Goal: Task Accomplishment & Management: Manage account settings

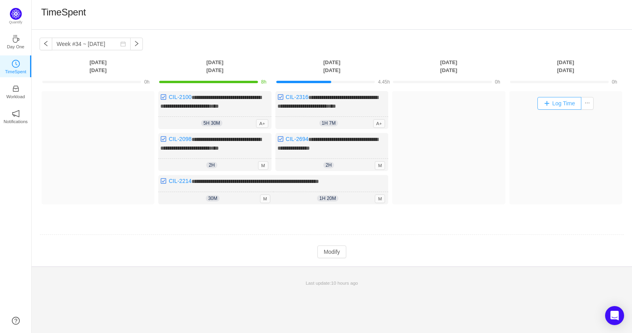
click at [555, 101] on button "Log Time" at bounding box center [560, 103] width 44 height 13
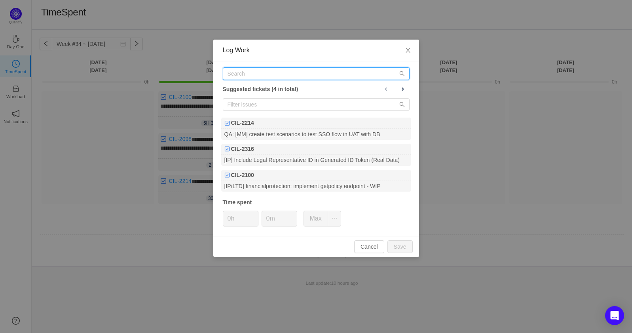
click at [343, 75] on input "text" at bounding box center [316, 73] width 187 height 13
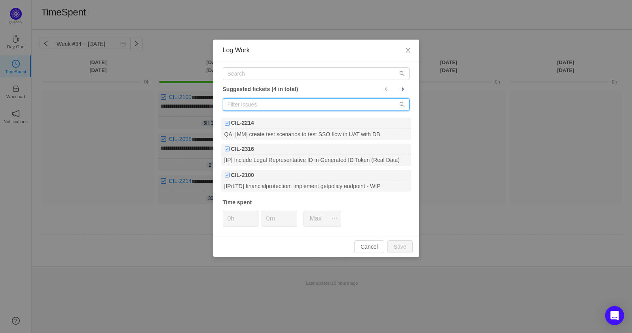
click at [317, 100] on input "text" at bounding box center [316, 104] width 187 height 13
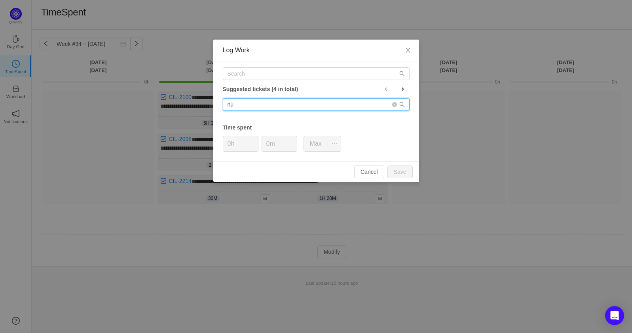
type input "n"
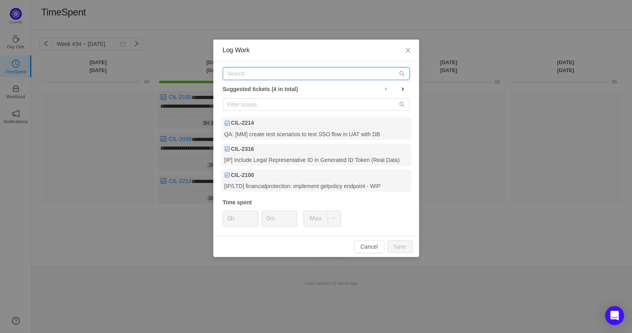
click at [270, 70] on input "text" at bounding box center [316, 73] width 187 height 13
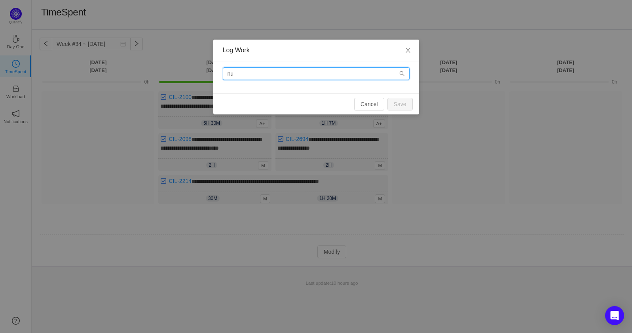
type input "n"
type input "O"
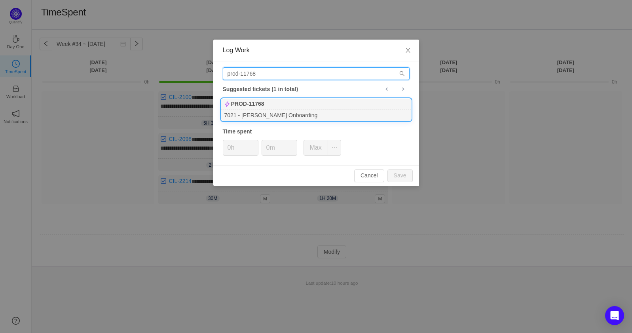
type input "prod-11768"
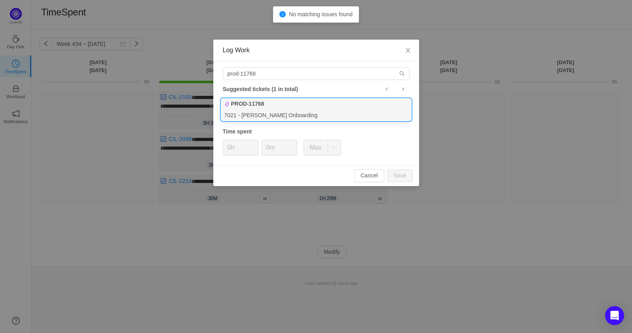
click at [346, 115] on div "7021 - [PERSON_NAME] Onboarding" at bounding box center [316, 115] width 190 height 11
click at [253, 144] on icon "icon: up" at bounding box center [254, 145] width 3 height 3
click at [396, 175] on button "Save" at bounding box center [400, 175] width 25 height 13
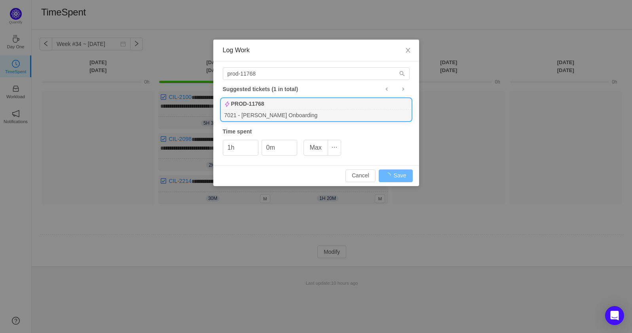
type input "0h"
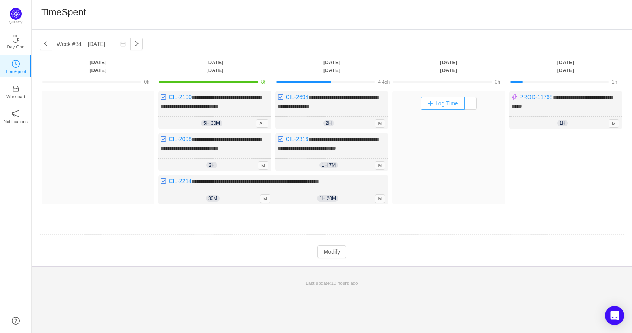
click at [440, 106] on button "Log Time" at bounding box center [443, 103] width 44 height 13
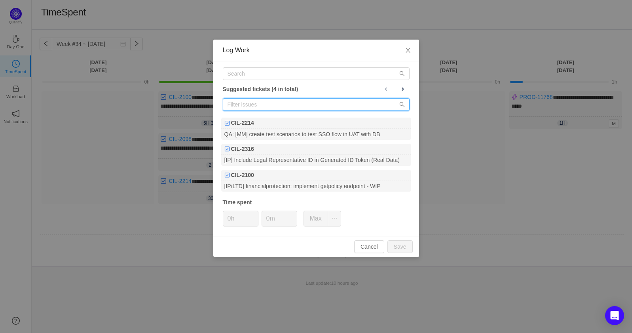
click at [288, 102] on input "text" at bounding box center [316, 104] width 187 height 13
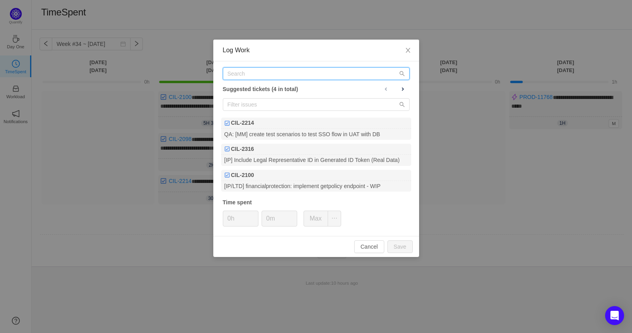
click at [288, 78] on input "text" at bounding box center [316, 73] width 187 height 13
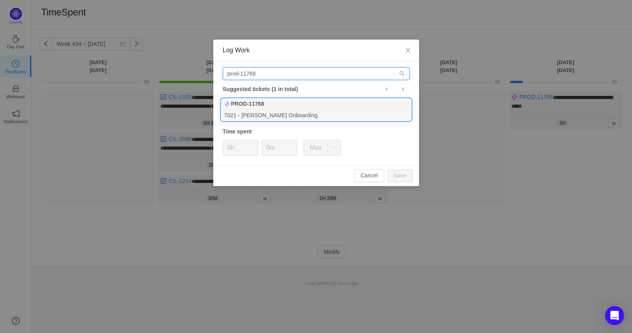
type input "prod-11768"
click at [304, 114] on div "7021 - [PERSON_NAME] Onboarding" at bounding box center [316, 115] width 190 height 11
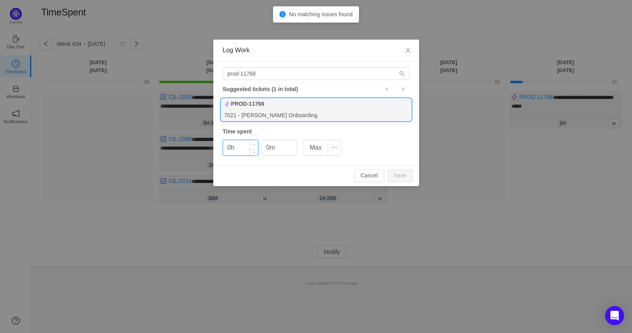
type input "1h"
click at [255, 144] on icon "icon: up" at bounding box center [254, 145] width 3 height 3
click at [293, 144] on icon "icon: up" at bounding box center [292, 145] width 3 height 3
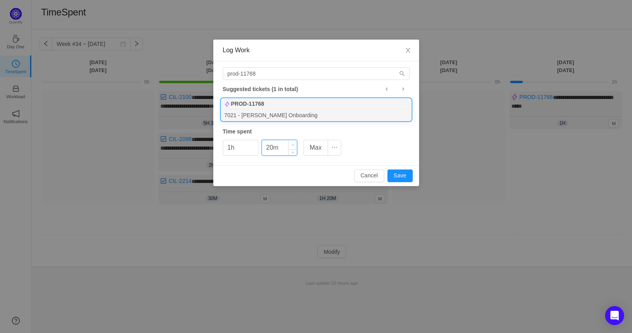
click at [290, 145] on span "Increase Value" at bounding box center [293, 144] width 8 height 9
type input "30m"
click at [290, 145] on span "Increase Value" at bounding box center [293, 144] width 8 height 9
click at [401, 173] on button "Save" at bounding box center [400, 175] width 25 height 13
type input "0h"
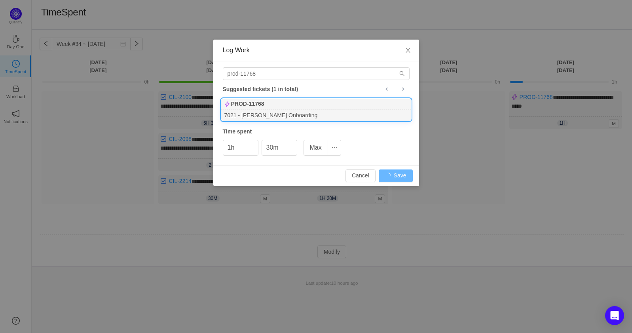
type input "0m"
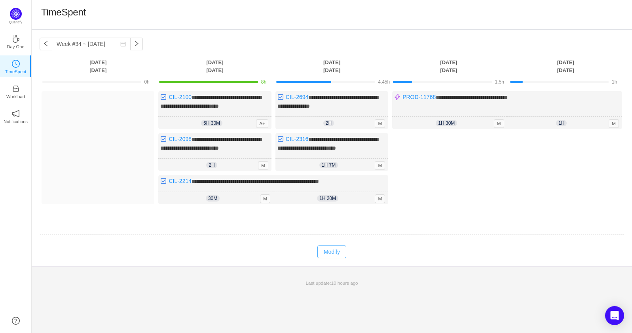
click at [329, 256] on button "Modify" at bounding box center [332, 251] width 29 height 13
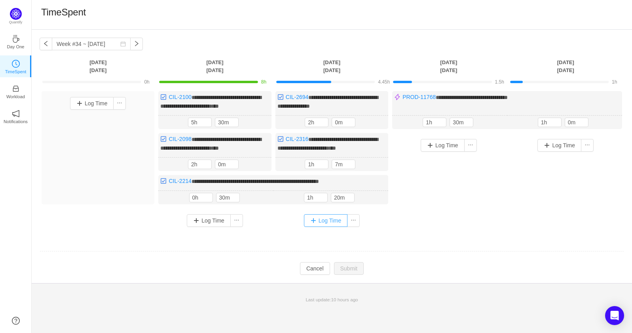
click at [335, 227] on button "Log Time" at bounding box center [326, 220] width 44 height 13
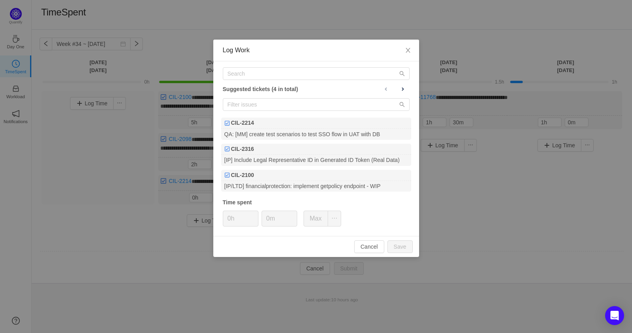
click at [270, 81] on div "Suggested tickets (4 in total) CIL-2214 QA: [MM] create test scenarios to test …" at bounding box center [316, 148] width 206 height 175
click at [269, 72] on input "text" at bounding box center [316, 73] width 187 height 13
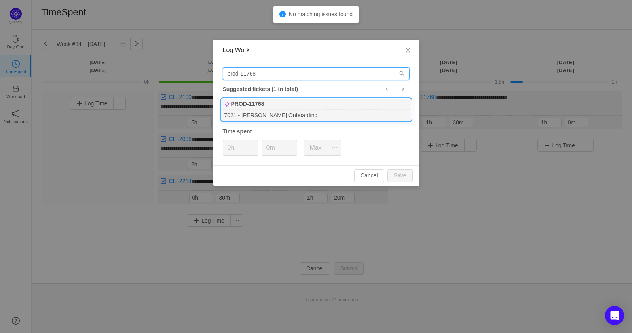
type input "prod-11768"
click at [282, 103] on div "PROD-11768" at bounding box center [316, 104] width 190 height 11
click at [253, 144] on icon "icon: up" at bounding box center [254, 145] width 3 height 3
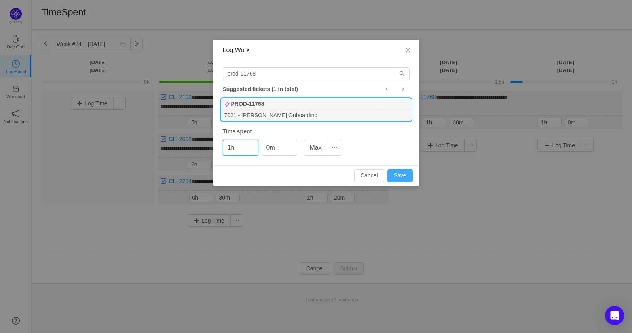
click at [395, 174] on button "Save" at bounding box center [400, 175] width 25 height 13
type input "0h"
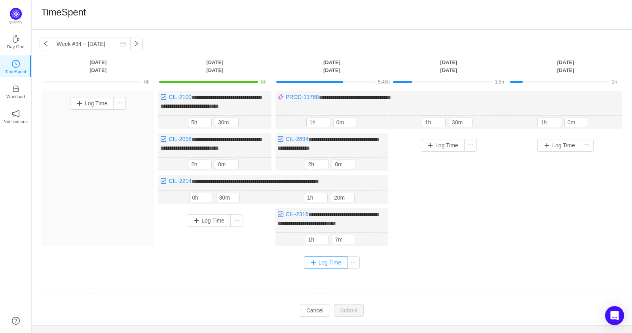
click at [325, 269] on button "Log Time" at bounding box center [326, 262] width 44 height 13
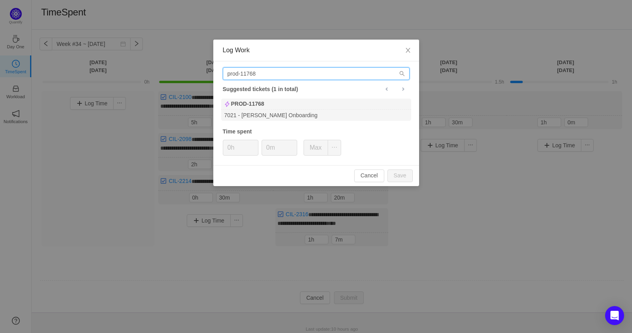
click at [378, 72] on input "prod-11768" at bounding box center [316, 73] width 187 height 13
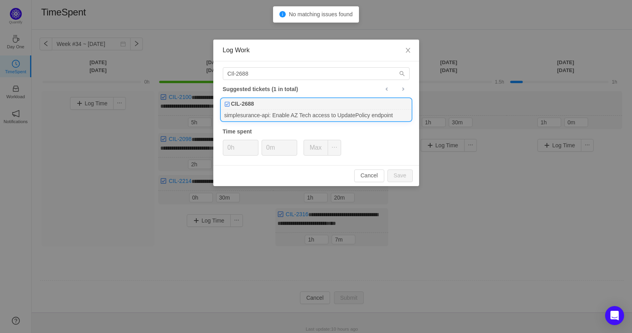
click at [348, 110] on div "simplesurance-api: Enable AZ Tech access to UpdatePolicy endpoint" at bounding box center [316, 115] width 190 height 11
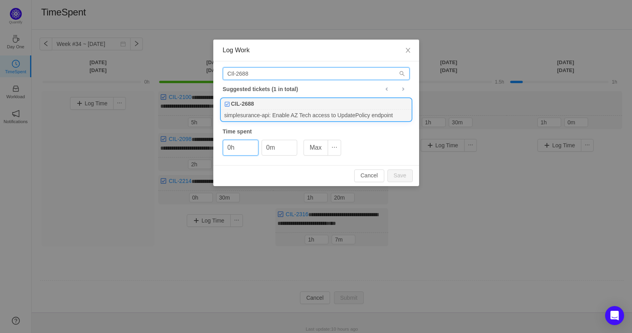
click at [267, 75] on input "CIl-2688" at bounding box center [316, 73] width 187 height 13
type input "CIl-2671"
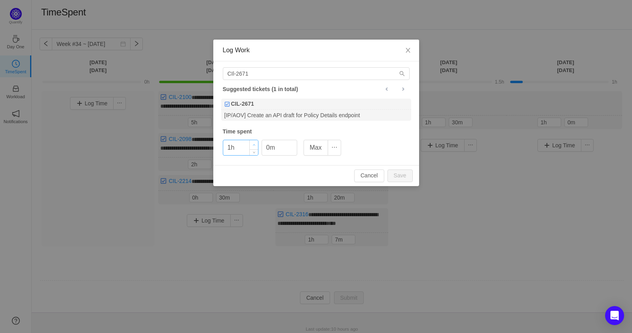
click at [251, 145] on span "Increase Value" at bounding box center [254, 144] width 8 height 9
click at [395, 173] on button "Save" at bounding box center [400, 175] width 25 height 13
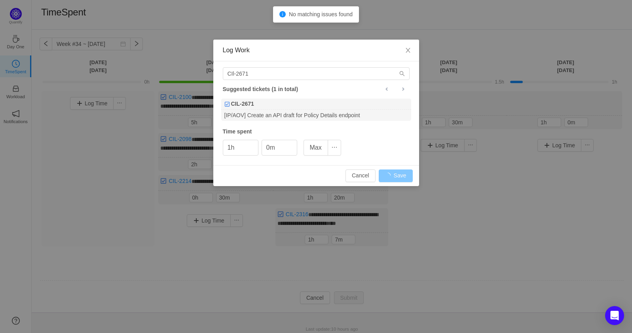
type input "0h"
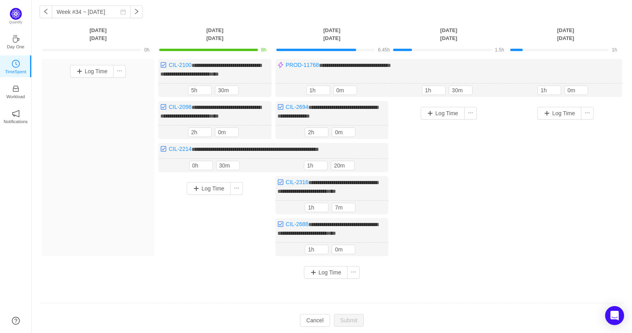
scroll to position [27, 0]
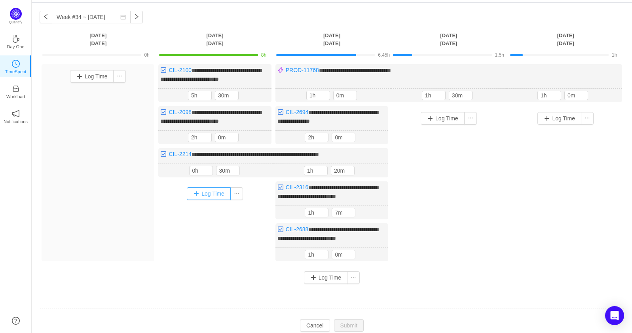
click at [210, 193] on button "Log Time" at bounding box center [209, 193] width 44 height 13
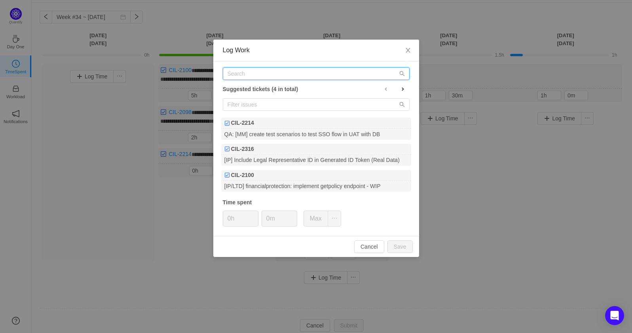
click at [275, 77] on input "text" at bounding box center [316, 73] width 187 height 13
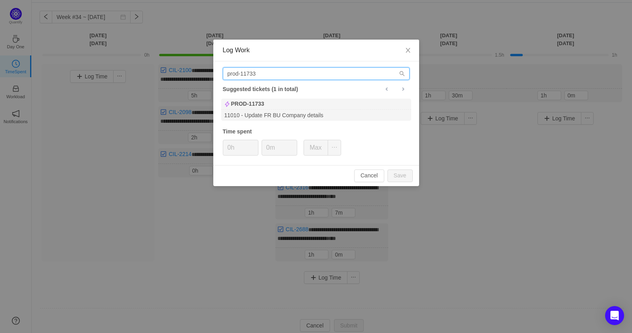
click at [256, 75] on input "prod-11733" at bounding box center [316, 73] width 187 height 13
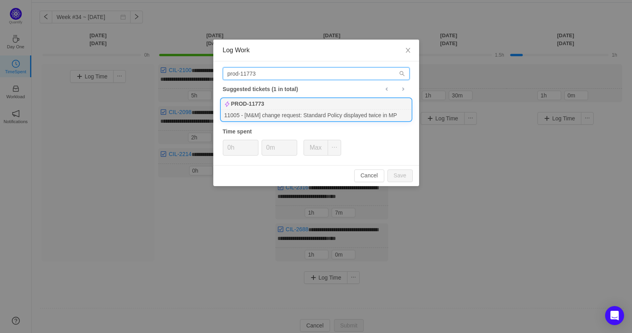
type input "prod-11773"
click at [301, 115] on div "11005 - [M&M] change request: Standard Policy displayed twice in MP" at bounding box center [316, 115] width 190 height 11
click at [255, 143] on span "Increase Value" at bounding box center [254, 144] width 8 height 9
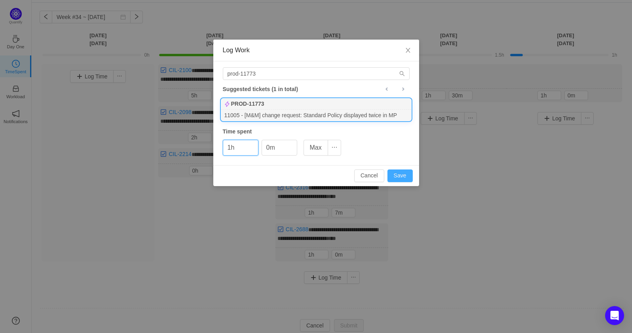
click at [406, 176] on button "Save" at bounding box center [400, 175] width 25 height 13
type input "0h"
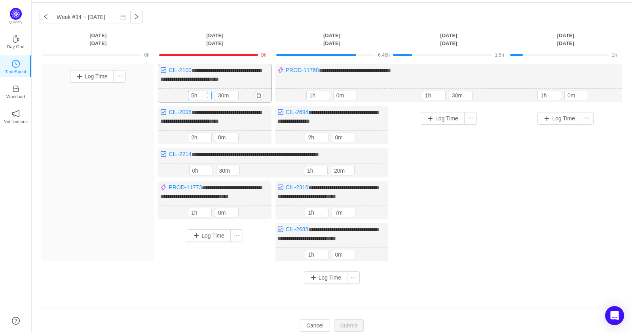
type input "4h"
click at [209, 97] on span "Decrease Value" at bounding box center [207, 97] width 8 height 5
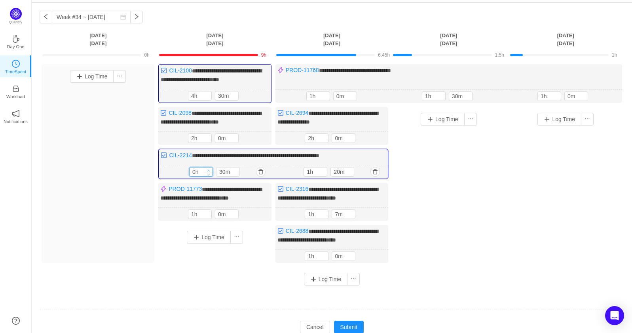
type input "1h"
click at [208, 169] on icon "icon: up" at bounding box center [208, 170] width 3 height 3
type input "3h"
click at [209, 99] on span "Decrease Value" at bounding box center [207, 97] width 8 height 5
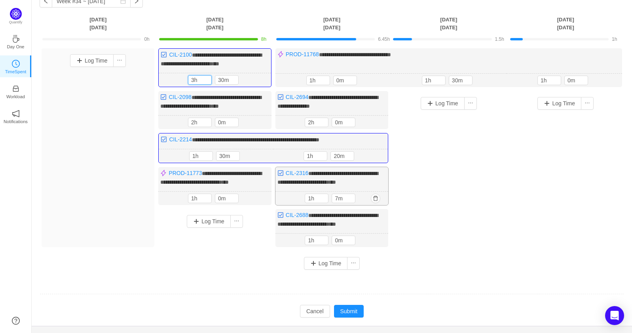
scroll to position [60, 0]
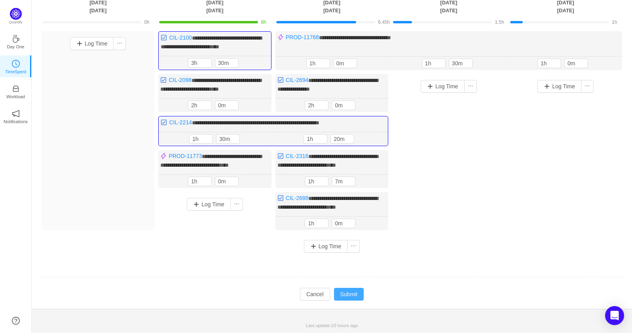
click at [353, 297] on button "Submit" at bounding box center [349, 294] width 30 height 13
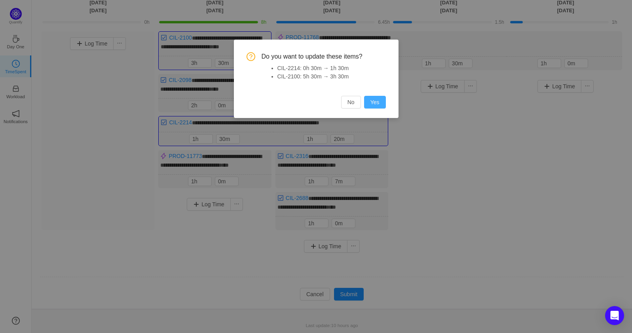
click at [383, 96] on button "Yes" at bounding box center [375, 102] width 22 height 13
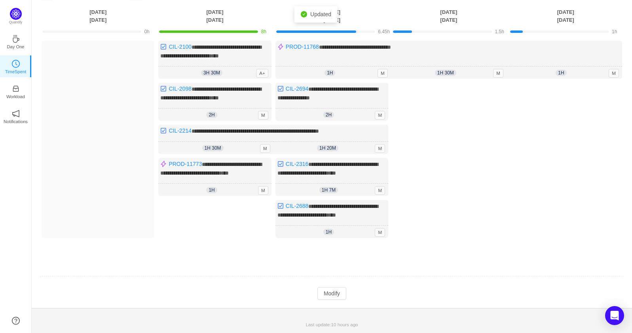
scroll to position [26, 0]
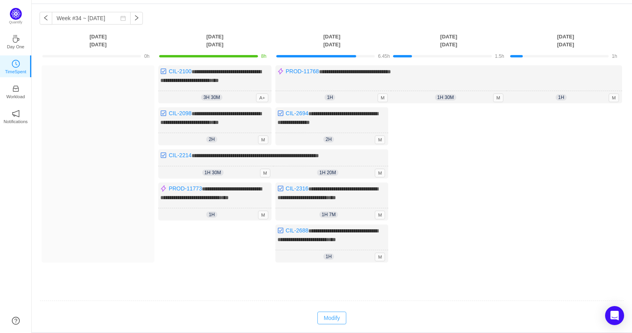
click at [340, 322] on button "Modify" at bounding box center [332, 318] width 29 height 13
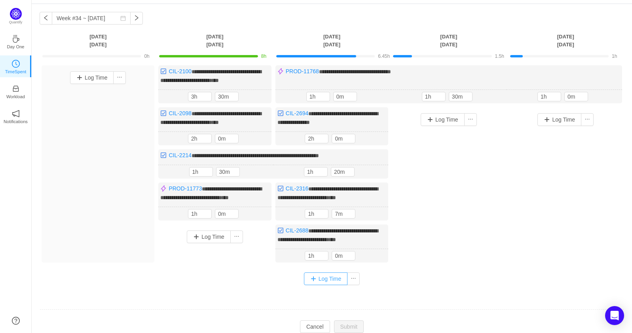
click at [329, 280] on button "Log Time" at bounding box center [326, 278] width 44 height 13
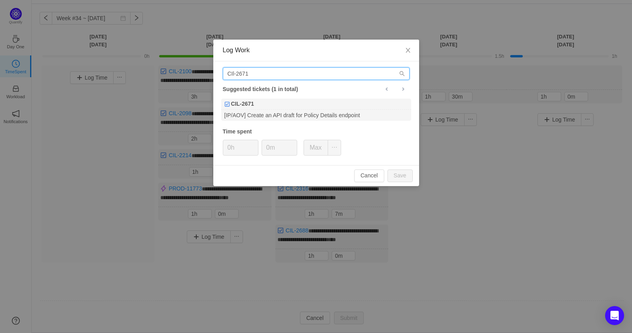
click at [304, 70] on input "CIl-2671" at bounding box center [316, 73] width 187 height 13
type input "CIl-2694"
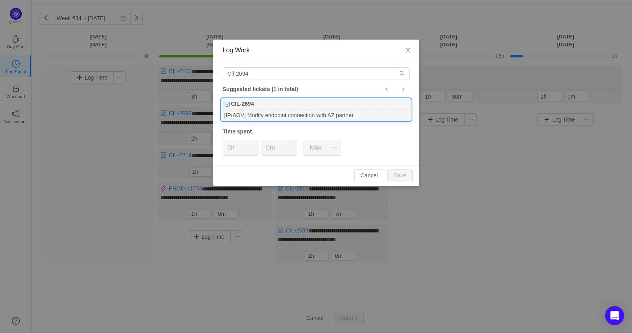
click at [301, 113] on div "[IP/AOV] Modify endpoint connection with AZ partner" at bounding box center [316, 115] width 190 height 11
type input "1h"
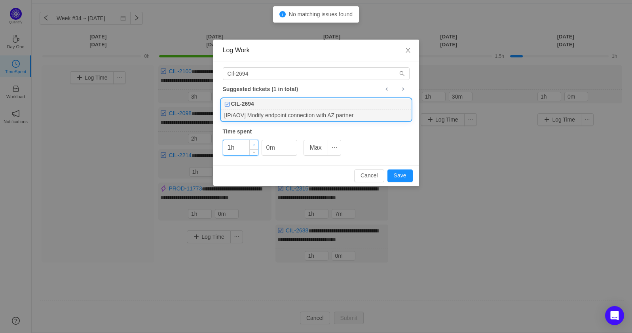
click at [251, 142] on span "Increase Value" at bounding box center [254, 144] width 8 height 9
click at [292, 143] on span "Increase Value" at bounding box center [293, 144] width 8 height 9
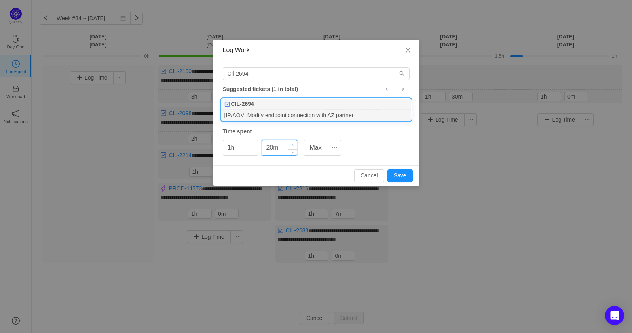
click at [292, 143] on span "Increase Value" at bounding box center [293, 144] width 8 height 9
type input "30m"
click at [292, 143] on span "Increase Value" at bounding box center [293, 144] width 8 height 9
click at [407, 175] on button "Save" at bounding box center [400, 175] width 25 height 13
type input "0h"
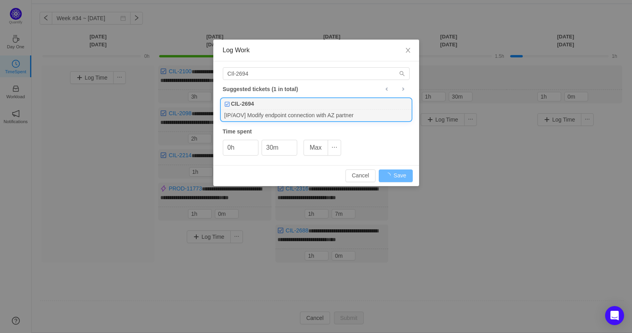
type input "0m"
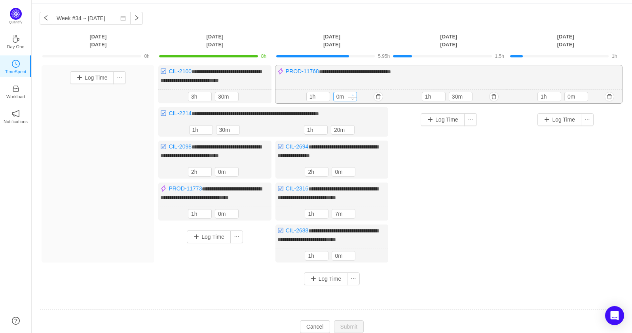
type input "10m"
click at [354, 95] on icon "icon: up" at bounding box center [352, 95] width 3 height 3
click at [350, 129] on span "Decrease Value" at bounding box center [350, 131] width 8 height 5
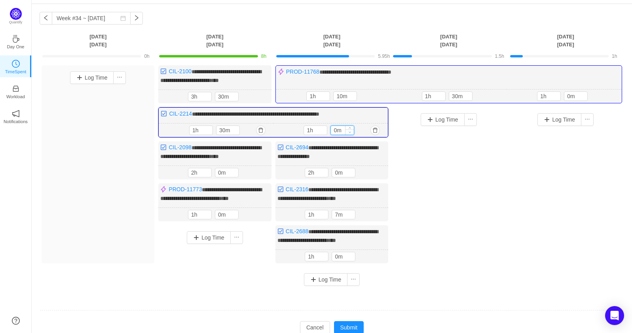
click at [350, 129] on span "Decrease Value" at bounding box center [350, 131] width 8 height 5
click at [351, 127] on icon "icon: up" at bounding box center [350, 128] width 3 height 3
type input "40m"
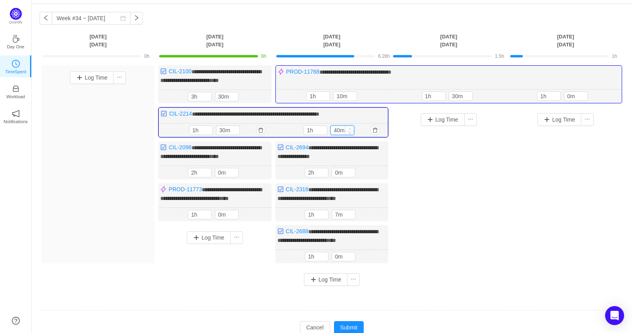
click at [351, 127] on icon "icon: up" at bounding box center [350, 128] width 3 height 3
type input "10m"
click at [353, 168] on span "Increase Value" at bounding box center [351, 170] width 8 height 5
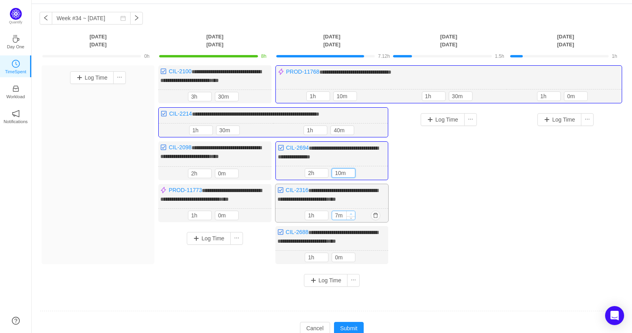
type input "17m"
click at [350, 215] on icon "icon: up" at bounding box center [351, 214] width 3 height 3
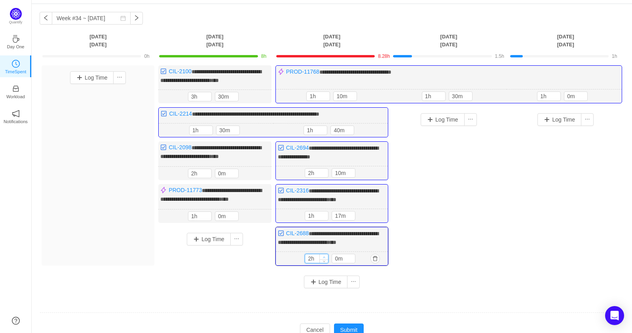
click at [325, 259] on icon "icon: up" at bounding box center [324, 257] width 3 height 3
type input "1h"
click at [327, 263] on span "Decrease Value" at bounding box center [324, 259] width 8 height 5
click at [350, 258] on icon "icon: up" at bounding box center [351, 256] width 3 height 3
click at [350, 259] on icon "icon: up" at bounding box center [351, 257] width 3 height 3
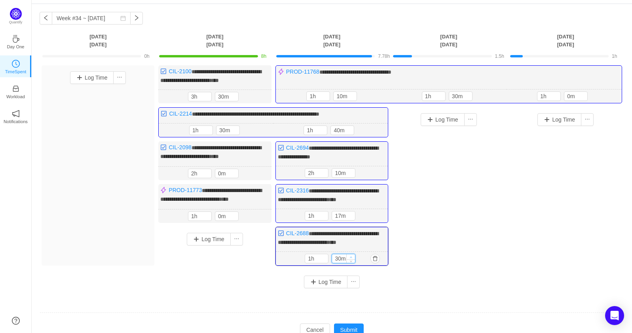
click at [350, 259] on icon "icon: up" at bounding box center [351, 257] width 3 height 3
type input "40m"
click at [350, 259] on icon "icon: up" at bounding box center [351, 257] width 3 height 3
type input "27m"
click at [350, 216] on icon "icon: up" at bounding box center [351, 214] width 3 height 3
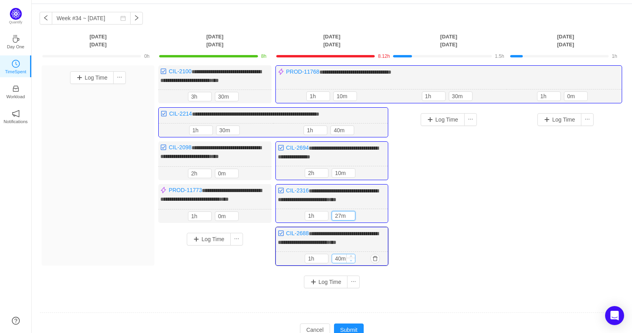
type input "30m"
click at [353, 262] on icon "icon: down" at bounding box center [351, 260] width 3 height 3
click at [342, 170] on input "10m" at bounding box center [343, 173] width 23 height 9
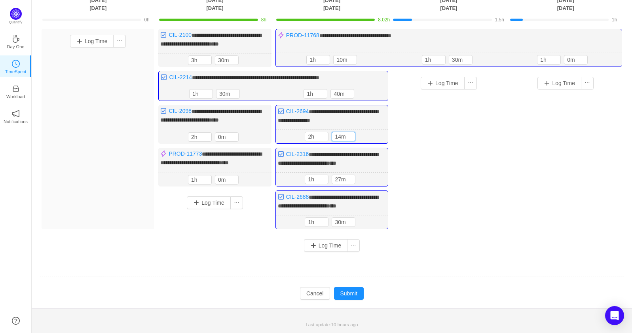
scroll to position [65, 0]
type input "14m"
click at [355, 297] on button "Submit" at bounding box center [349, 293] width 30 height 13
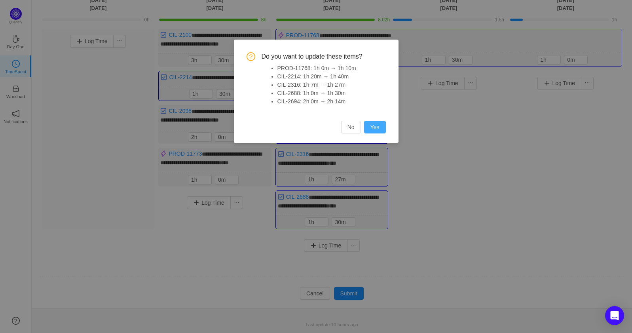
click at [377, 126] on button "Yes" at bounding box center [375, 127] width 22 height 13
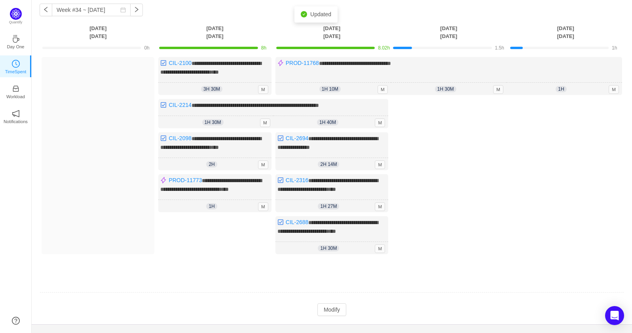
scroll to position [40, 0]
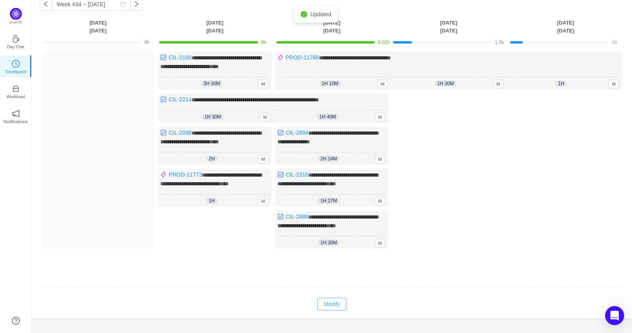
click at [340, 307] on button "Modify" at bounding box center [332, 304] width 29 height 13
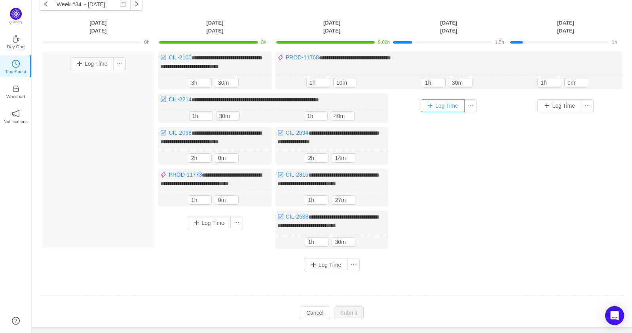
click at [445, 103] on button "Log Time" at bounding box center [443, 105] width 44 height 13
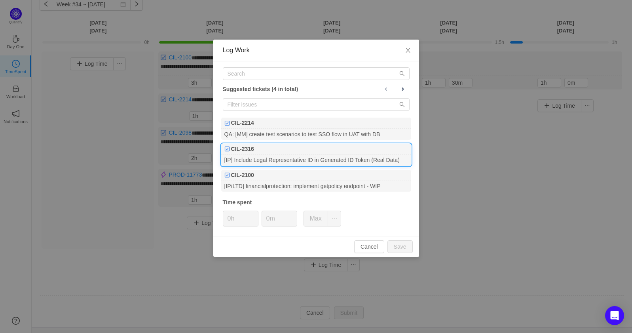
click at [284, 163] on div "[IP] Include Legal Representative ID in Generated ID Token (Real Data)" at bounding box center [316, 160] width 190 height 11
click at [255, 215] on div at bounding box center [253, 218] width 9 height 15
type input "1h"
click at [255, 215] on icon "icon: up" at bounding box center [254, 216] width 3 height 3
type input "10m"
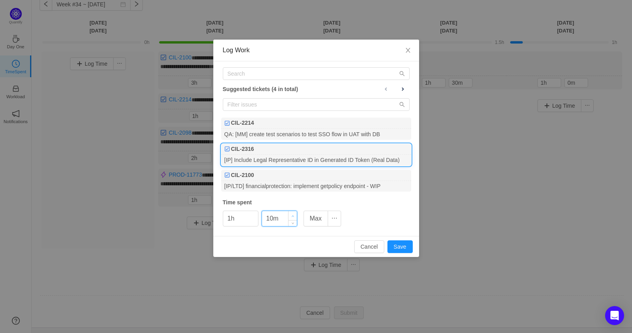
click at [293, 215] on icon "icon: up" at bounding box center [292, 216] width 3 height 3
click at [401, 245] on button "Save" at bounding box center [400, 246] width 25 height 13
type input "0h"
type input "0m"
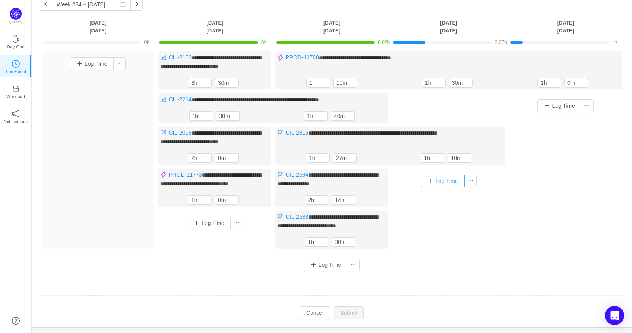
click at [450, 181] on button "Log Time" at bounding box center [443, 181] width 44 height 13
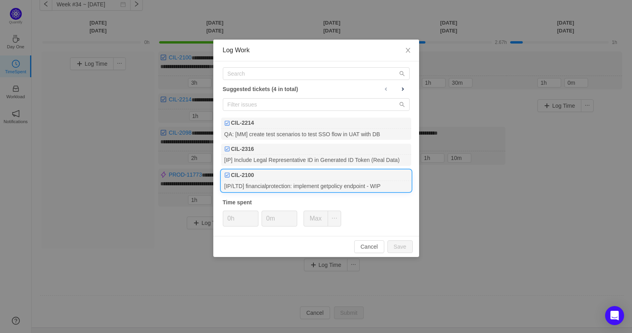
click at [383, 189] on div "[IP/LTD] financialprotection: implement getpolicy endpoint - WIP" at bounding box center [316, 186] width 190 height 11
click at [250, 214] on span "Increase Value" at bounding box center [254, 215] width 8 height 9
click at [255, 216] on span "Increase Value" at bounding box center [254, 215] width 8 height 9
click at [390, 245] on button "Save" at bounding box center [400, 246] width 25 height 13
type input "0h"
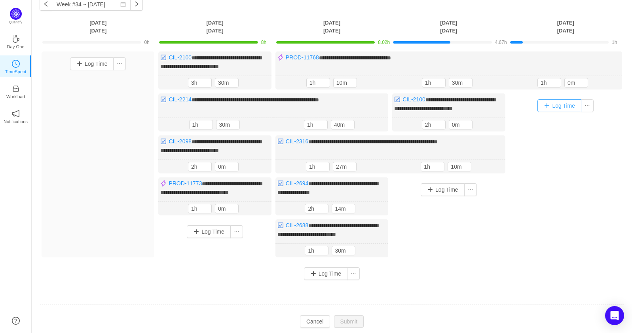
click at [550, 105] on button "Log Time" at bounding box center [560, 105] width 44 height 13
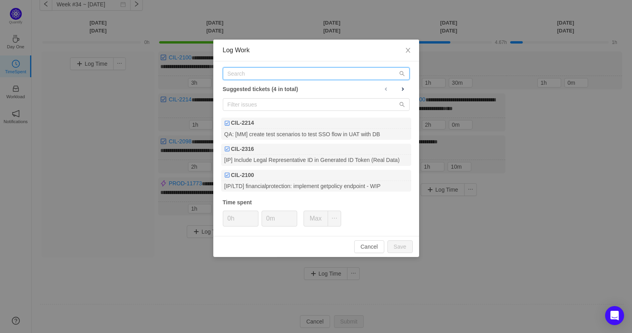
click at [288, 80] on input "text" at bounding box center [316, 73] width 187 height 13
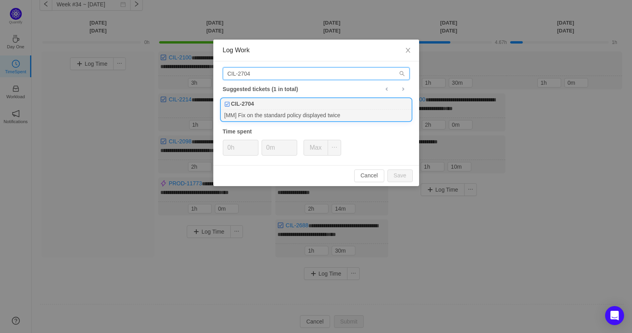
type input "CIL-2704"
click at [316, 103] on div "CIL-2704" at bounding box center [316, 104] width 190 height 11
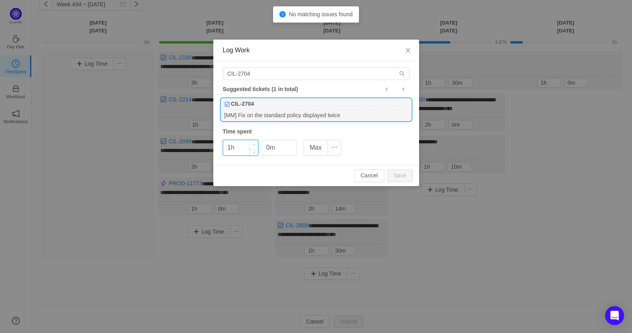
click at [255, 143] on span "Increase Value" at bounding box center [254, 144] width 8 height 9
type input "2h"
click at [258, 143] on span "Increase Value" at bounding box center [254, 144] width 8 height 9
click at [283, 145] on input "0m" at bounding box center [279, 147] width 35 height 15
click at [295, 144] on span "Increase Value" at bounding box center [293, 144] width 8 height 9
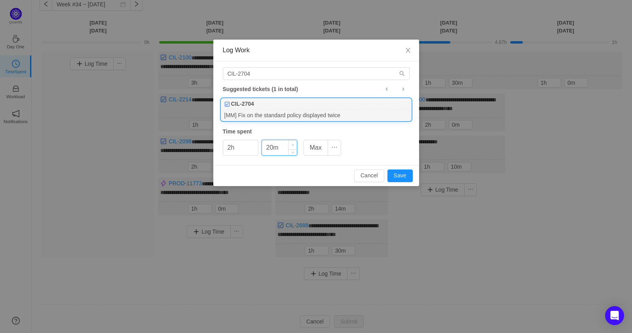
click at [295, 144] on span "Increase Value" at bounding box center [293, 144] width 8 height 9
type input "30m"
click at [295, 144] on span "Increase Value" at bounding box center [293, 144] width 8 height 9
click at [397, 173] on button "Save" at bounding box center [400, 175] width 25 height 13
type input "0h"
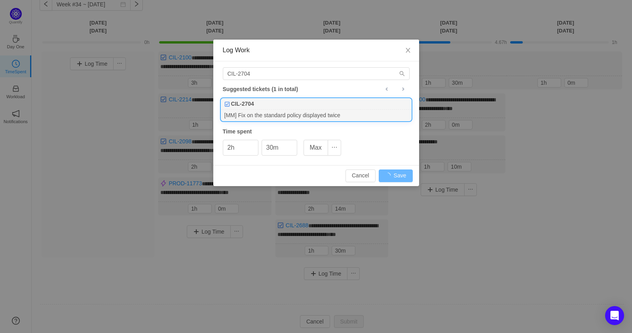
type input "0m"
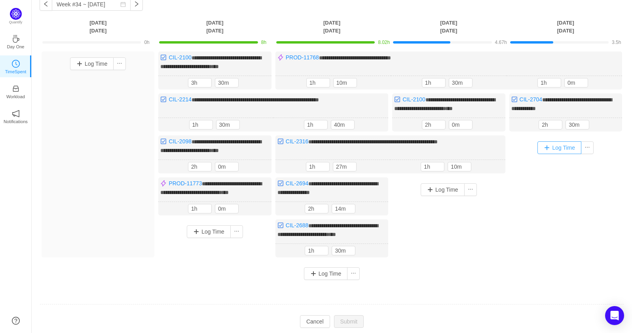
click at [544, 150] on button "Log Time" at bounding box center [560, 147] width 44 height 13
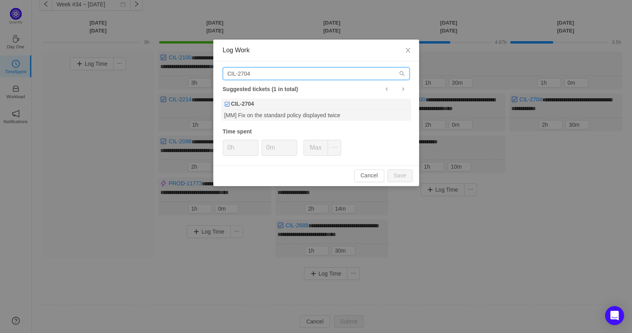
click at [256, 70] on input "CIL-2704" at bounding box center [316, 73] width 187 height 13
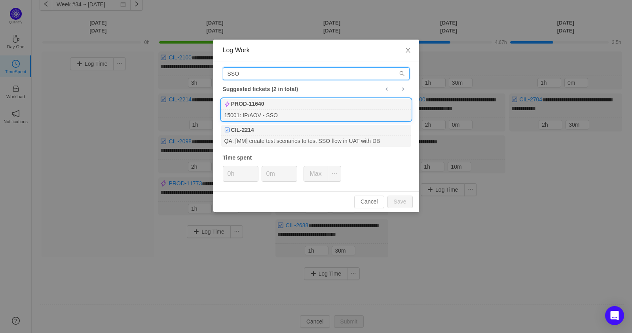
type input "SSO"
click at [268, 109] on div "PROD-11640" at bounding box center [316, 104] width 190 height 11
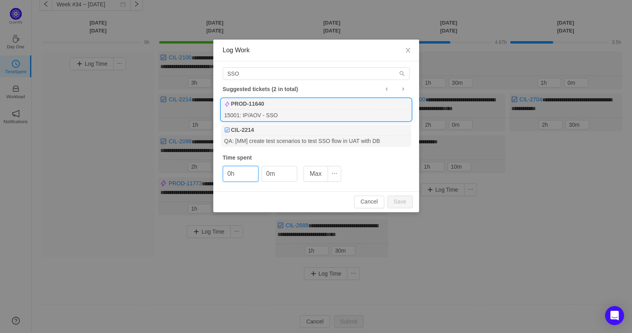
click at [291, 106] on div "PROD-11640" at bounding box center [316, 104] width 190 height 11
click at [255, 169] on icon "icon: up" at bounding box center [254, 170] width 3 height 3
click at [392, 202] on button "Save" at bounding box center [400, 202] width 25 height 13
type input "0h"
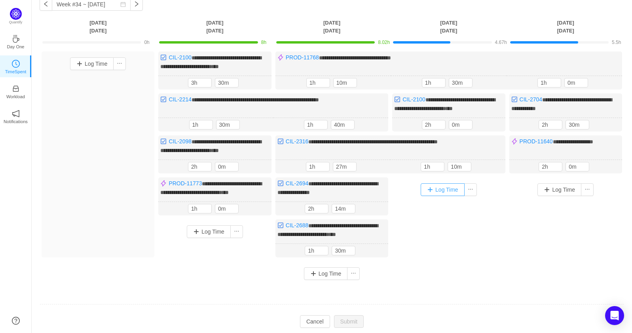
click at [425, 187] on button "Log Time" at bounding box center [443, 189] width 44 height 13
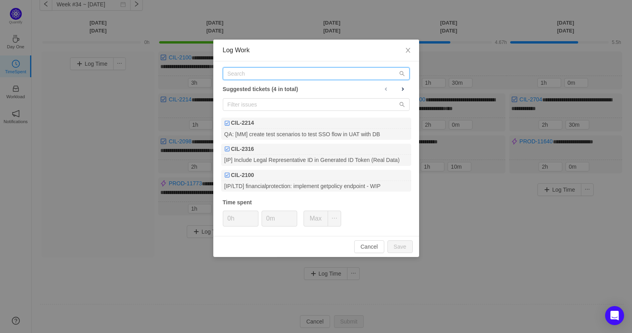
click at [286, 70] on input "text" at bounding box center [316, 73] width 187 height 13
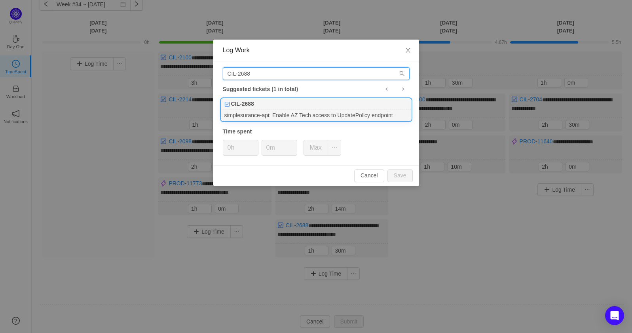
type input "CIL-2688"
click at [297, 110] on div "simplesurance-api: Enable AZ Tech access to UpdatePolicy endpoint" at bounding box center [316, 115] width 190 height 11
click at [254, 145] on icon "icon: up" at bounding box center [254, 145] width 3 height 3
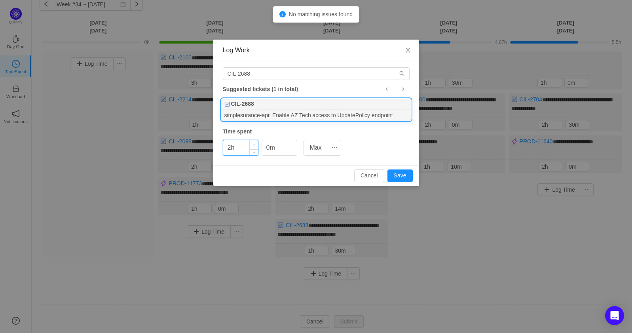
click at [254, 145] on icon "icon: up" at bounding box center [254, 145] width 3 height 3
click at [255, 150] on icon "icon: down" at bounding box center [254, 151] width 2 height 2
click at [256, 142] on span "Increase Value" at bounding box center [254, 144] width 8 height 9
click at [392, 172] on button "Save" at bounding box center [400, 175] width 25 height 13
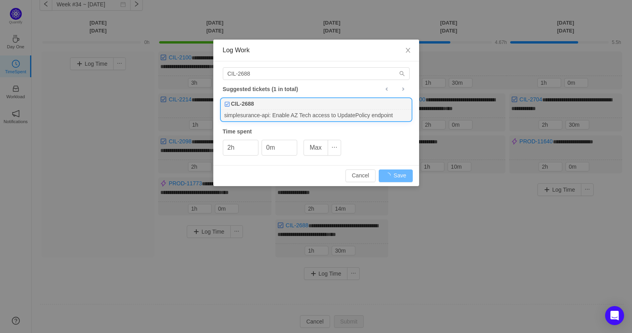
type input "0h"
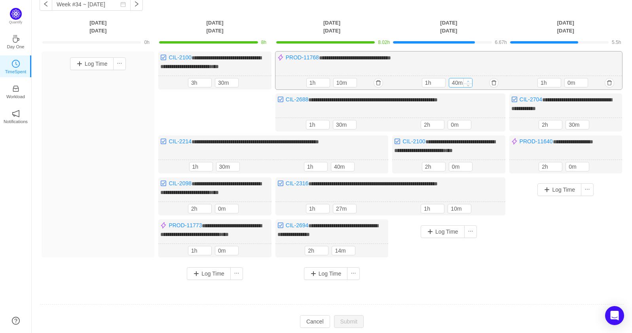
click at [469, 78] on span "Increase Value" at bounding box center [468, 80] width 8 height 5
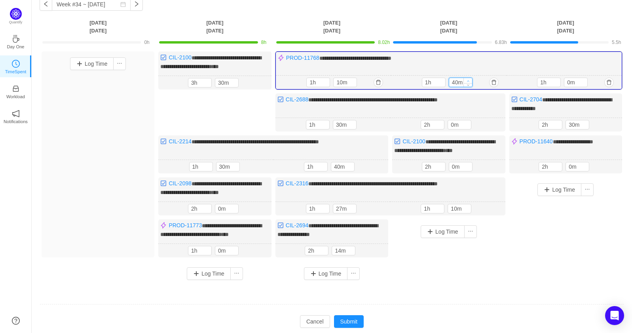
type input "50m"
click at [470, 80] on span "Increase Value" at bounding box center [468, 80] width 8 height 5
click at [587, 80] on span "Increase Value" at bounding box center [583, 80] width 8 height 5
type input "30m"
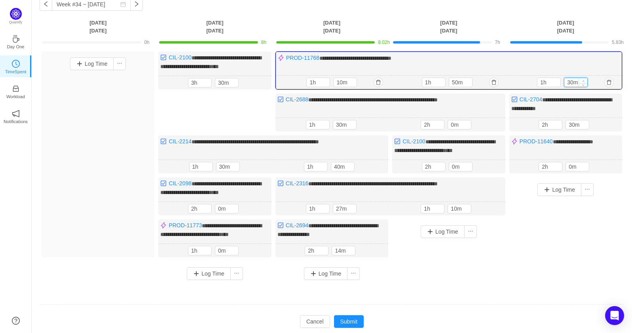
click at [586, 79] on span "Increase Value" at bounding box center [583, 80] width 8 height 5
type input "40m"
click at [470, 84] on span "Decrease Value" at bounding box center [468, 84] width 8 height 5
click at [468, 124] on span "Decrease Value" at bounding box center [467, 126] width 8 height 5
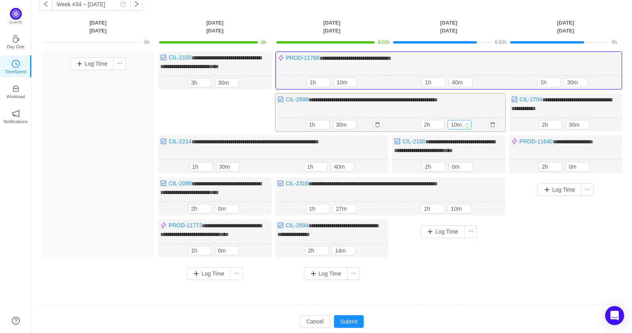
click at [470, 120] on span "Increase Value" at bounding box center [467, 122] width 8 height 5
type input "20m"
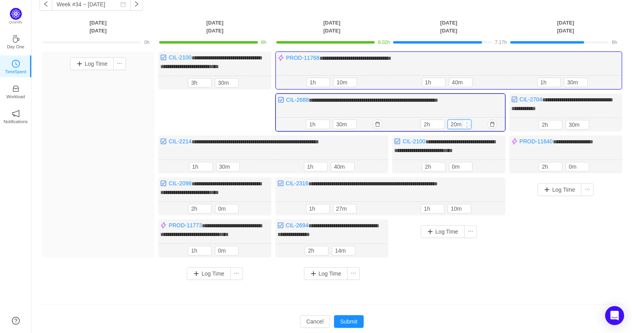
click at [470, 120] on span "Increase Value" at bounding box center [467, 122] width 8 height 5
click at [469, 164] on icon "icon: up" at bounding box center [468, 165] width 3 height 3
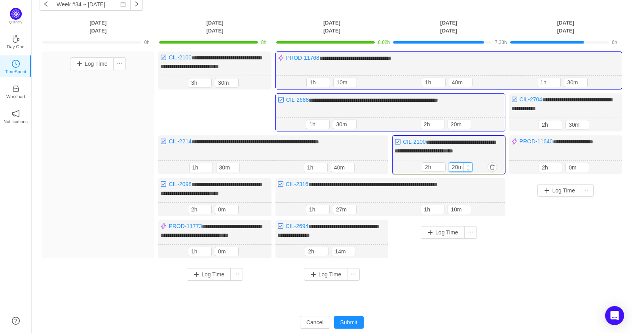
click at [469, 164] on icon "icon: up" at bounding box center [468, 165] width 3 height 3
type input "40m"
click at [469, 164] on icon "icon: up" at bounding box center [468, 165] width 3 height 3
type input "20m"
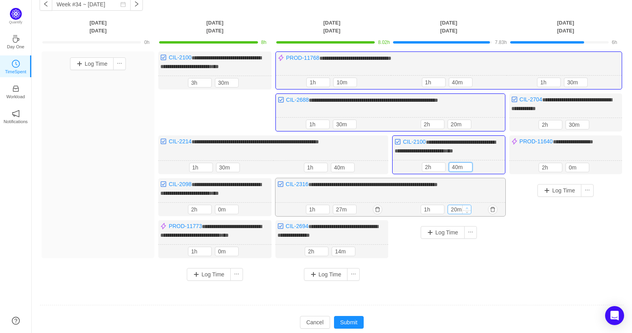
click at [466, 207] on icon "icon: up" at bounding box center [467, 208] width 3 height 3
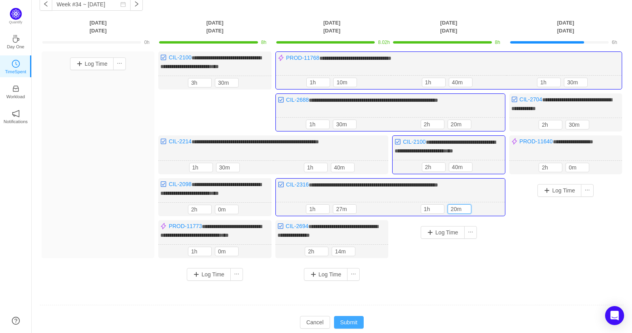
click at [358, 319] on button "Submit" at bounding box center [349, 322] width 30 height 13
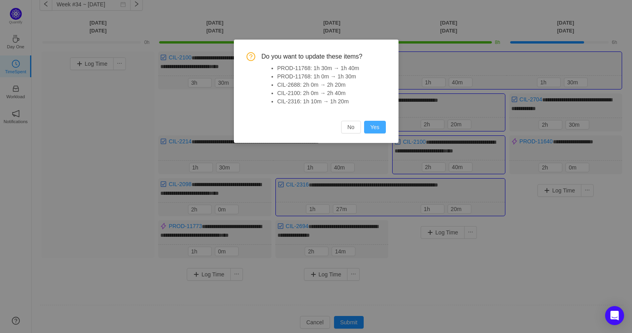
click at [379, 130] on button "Yes" at bounding box center [375, 127] width 22 height 13
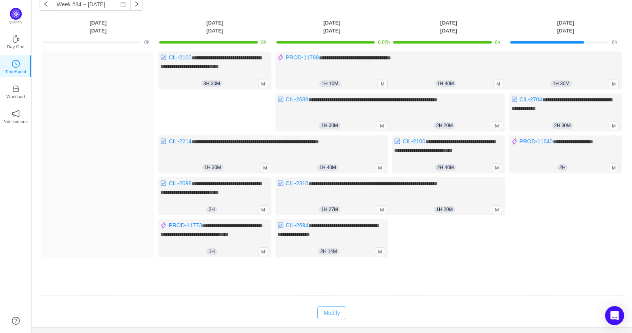
click at [337, 310] on button "Modify" at bounding box center [332, 312] width 29 height 13
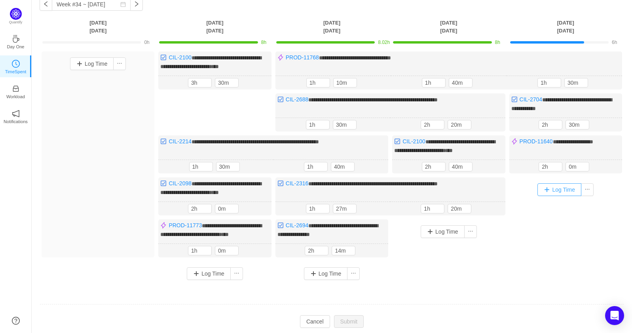
click at [554, 187] on button "Log Time" at bounding box center [560, 189] width 44 height 13
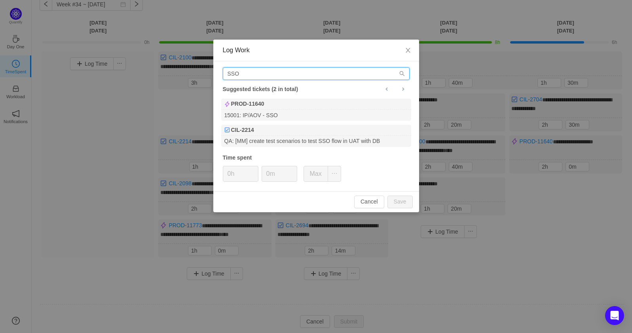
click at [312, 71] on input "SSO" at bounding box center [316, 73] width 187 height 13
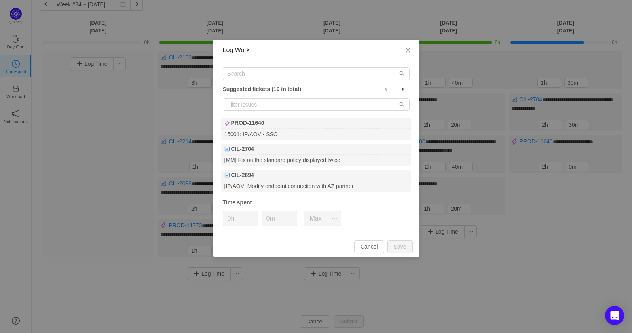
click at [372, 238] on div "Cancel Save" at bounding box center [316, 246] width 206 height 21
click at [371, 247] on button "Cancel" at bounding box center [369, 246] width 30 height 13
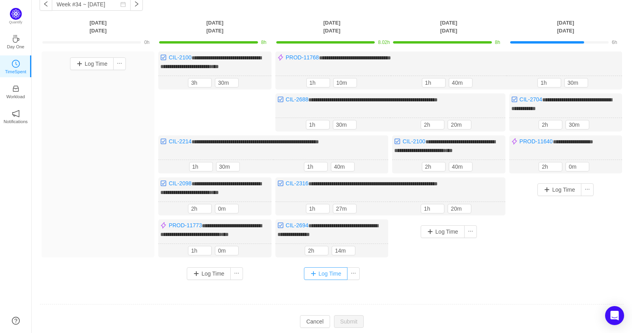
click at [325, 271] on button "Log Time" at bounding box center [326, 273] width 44 height 13
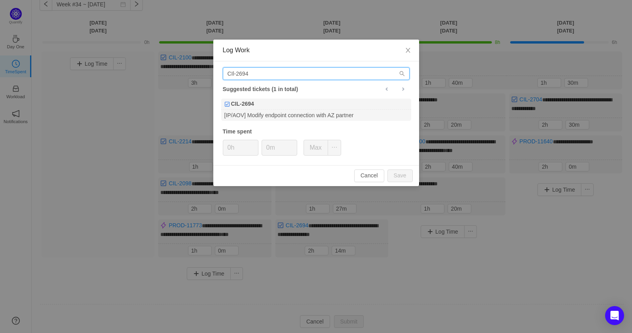
click at [294, 76] on input "CIl-2694" at bounding box center [316, 73] width 187 height 13
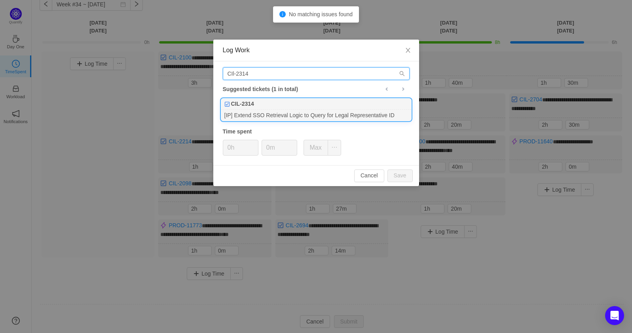
type input "CIl-2314"
click at [305, 117] on div "[IP] Extend SSO Retrieval Logic to Query for Legal Representative ID" at bounding box center [316, 115] width 190 height 11
type input "1h"
click at [253, 144] on icon "icon: up" at bounding box center [254, 145] width 3 height 3
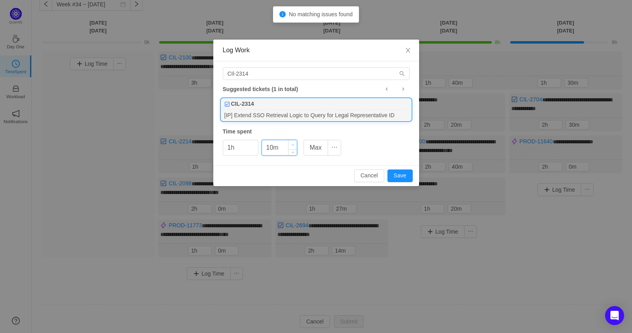
click at [292, 145] on icon "icon: up" at bounding box center [292, 145] width 3 height 3
type input "20m"
click at [292, 145] on icon "icon: up" at bounding box center [293, 145] width 2 height 2
click at [394, 177] on button "Save" at bounding box center [400, 175] width 25 height 13
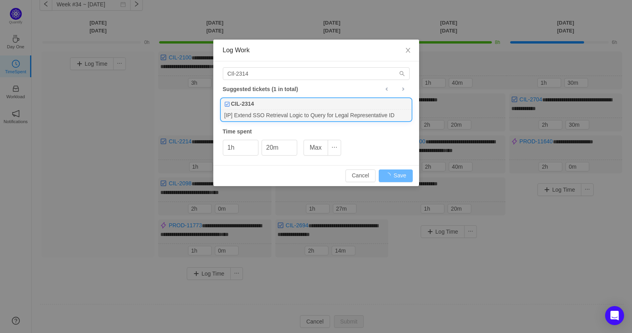
type input "0h"
type input "0m"
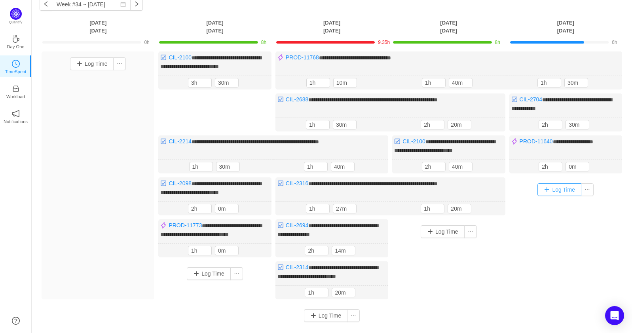
click at [563, 189] on button "Log Time" at bounding box center [560, 189] width 44 height 13
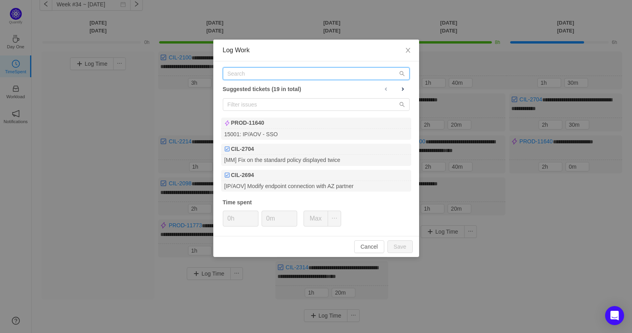
click at [280, 77] on input "text" at bounding box center [316, 73] width 187 height 13
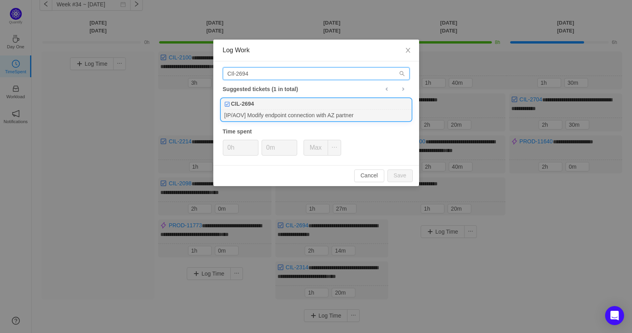
type input "CIl-2694"
click at [264, 116] on div "[IP/AOV] Modify endpoint connection with AZ partner" at bounding box center [316, 115] width 190 height 11
click at [255, 144] on icon "icon: up" at bounding box center [254, 145] width 3 height 3
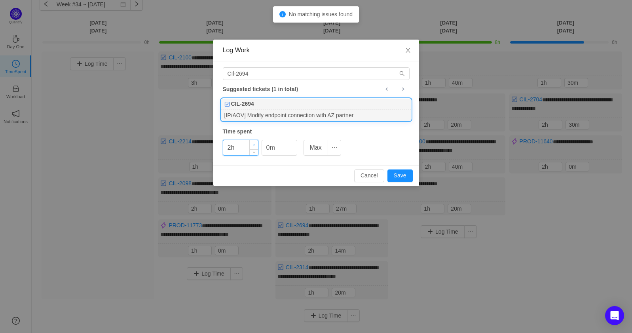
click at [255, 144] on icon "icon: up" at bounding box center [254, 145] width 3 height 3
click at [405, 173] on button "Save" at bounding box center [400, 175] width 25 height 13
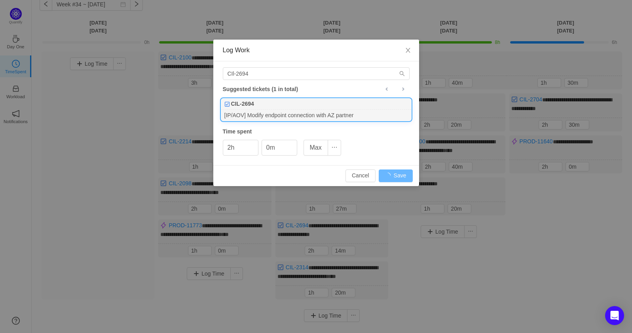
type input "0h"
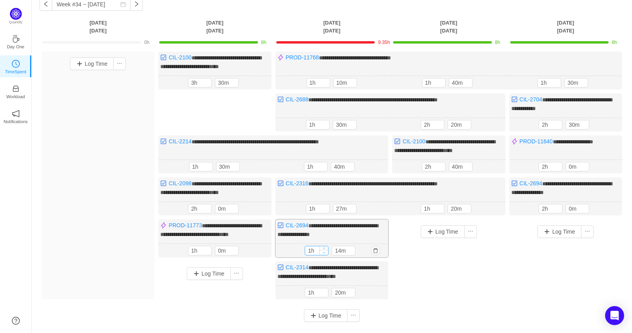
click at [326, 250] on span "Decrease Value" at bounding box center [324, 252] width 8 height 5
click at [329, 248] on div "1h 14m" at bounding box center [332, 251] width 54 height 10
type input "0h"
click at [326, 251] on icon "icon: down" at bounding box center [324, 252] width 3 height 3
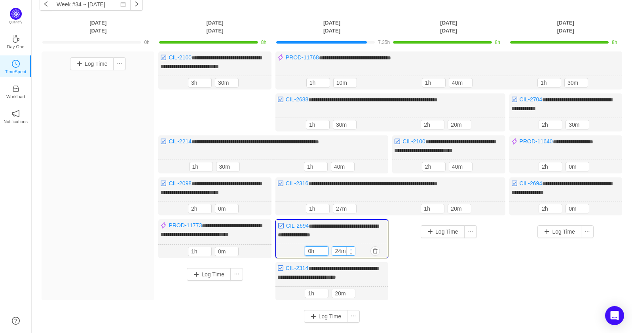
click at [352, 248] on icon "icon: up" at bounding box center [351, 249] width 3 height 3
type input "54m"
click at [352, 248] on icon "icon: up" at bounding box center [351, 249] width 3 height 3
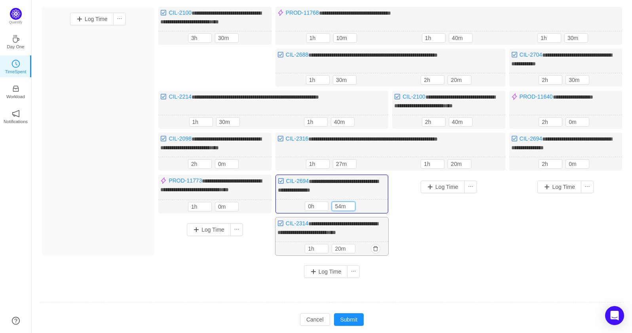
scroll to position [105, 0]
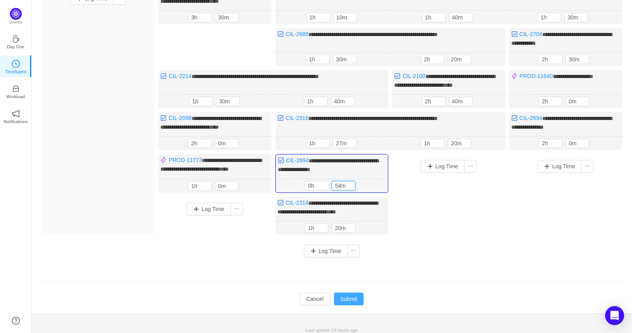
click at [361, 293] on button "Submit" at bounding box center [349, 299] width 30 height 13
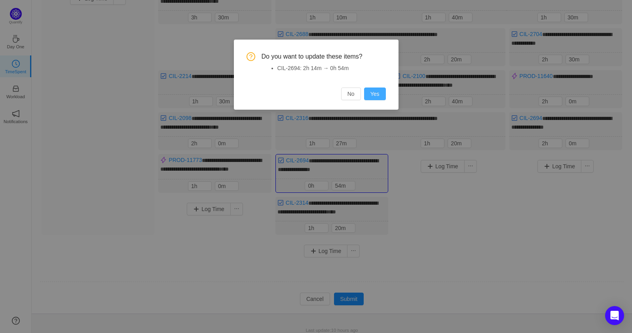
click at [382, 92] on button "Yes" at bounding box center [375, 94] width 22 height 13
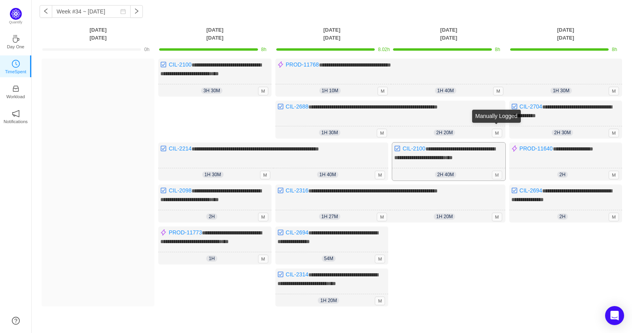
scroll to position [0, 0]
